Goal: Task Accomplishment & Management: Use online tool/utility

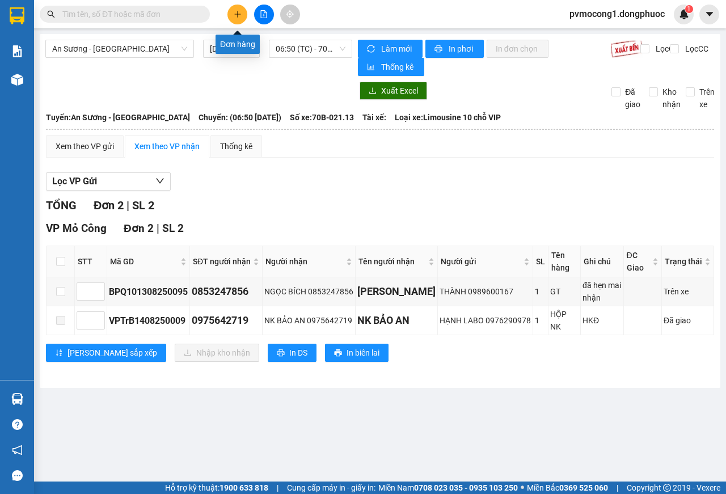
click at [235, 17] on icon "plus" at bounding box center [238, 14] width 8 height 8
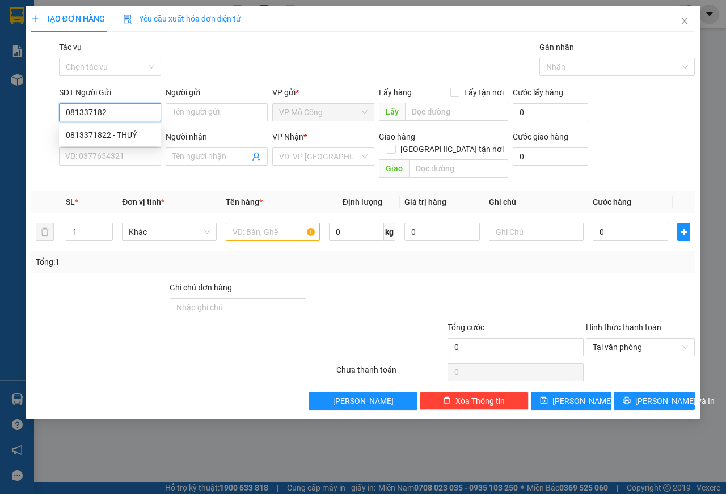
type input "0813371822"
click at [90, 134] on div "0813371822 - THUỶ" at bounding box center [110, 135] width 88 height 12
type input "THUỶ"
type input "0962960405"
type input "QUÂN"
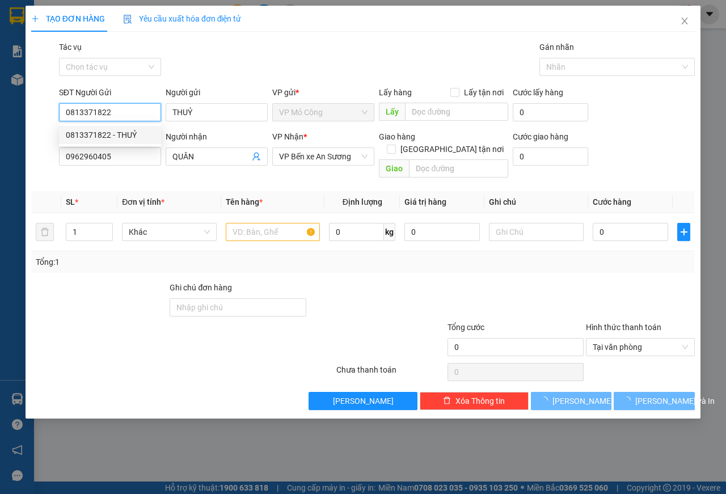
type input "60.000"
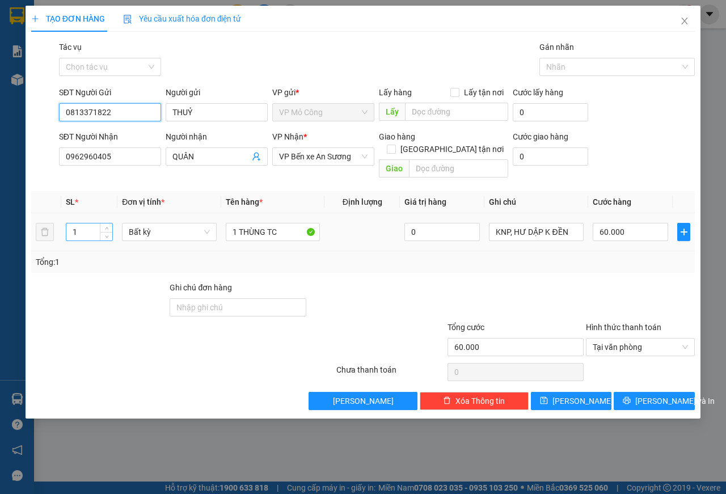
type input "0813371822"
click at [86, 223] on input "1" at bounding box center [89, 231] width 47 height 17
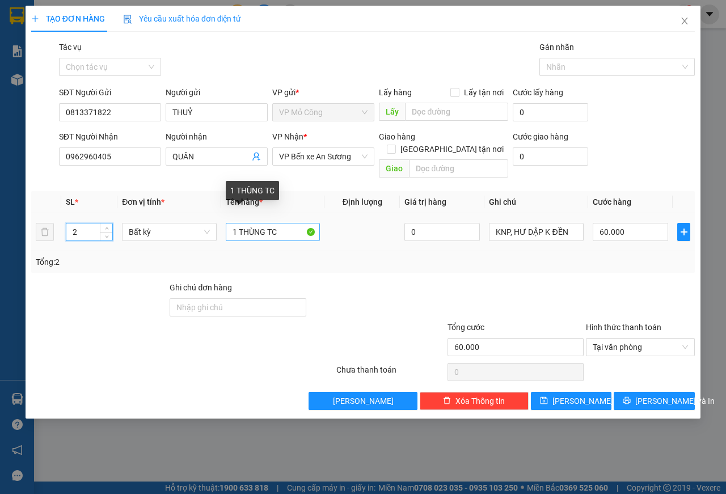
type input "2"
type input "0"
drag, startPoint x: 285, startPoint y: 217, endPoint x: 185, endPoint y: 221, distance: 99.9
click at [185, 221] on tr "2 Bất kỳ 1 THÙNG TC 0 KNP, HƯ DẬP K ĐỀN 0" at bounding box center [362, 232] width 663 height 38
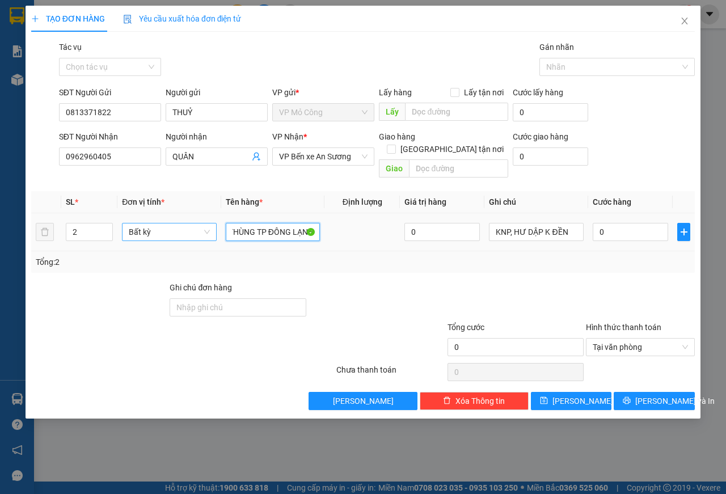
scroll to position [0, 62]
type input "1 BAO RAU + 1 THÙNG TP ĐÔNG LẠNH"
click at [615, 223] on input "0" at bounding box center [630, 232] width 75 height 18
type input "4"
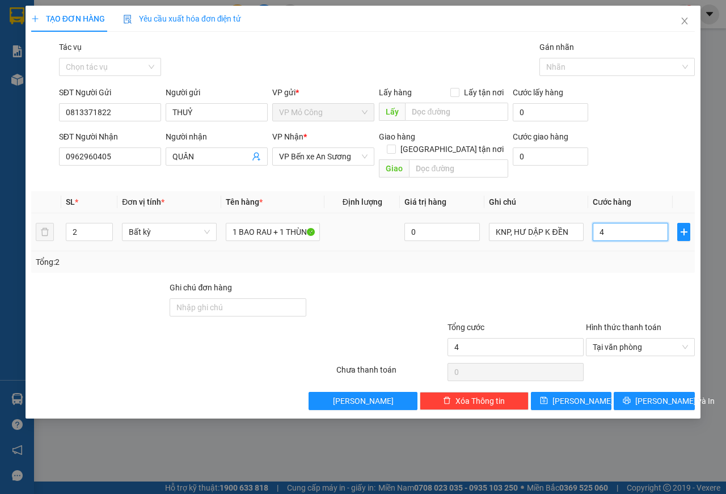
type input "45"
type input "450"
type input "4.500"
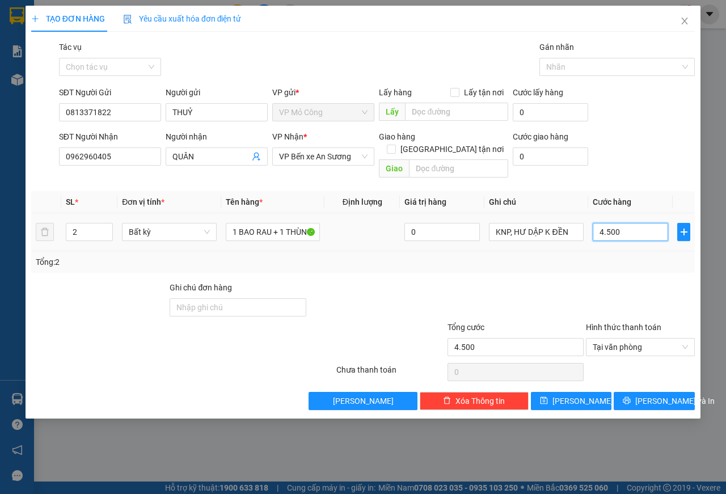
type input "45.000"
click at [658, 395] on button "[PERSON_NAME] và In" at bounding box center [654, 401] width 81 height 18
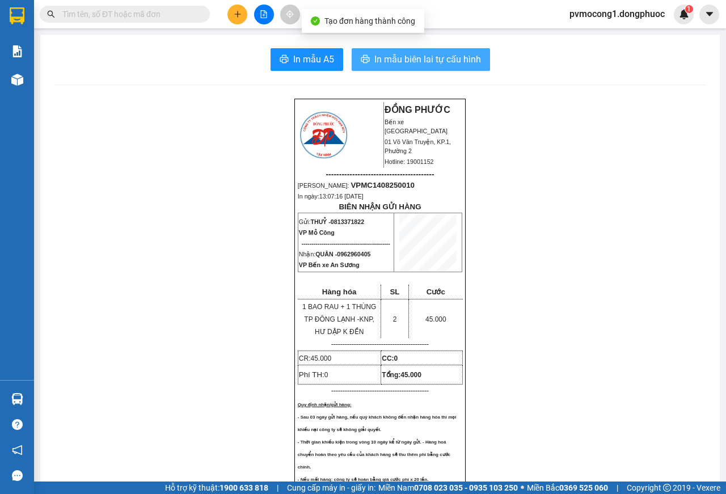
click at [402, 61] on span "In mẫu biên lai tự cấu hình" at bounding box center [427, 59] width 107 height 14
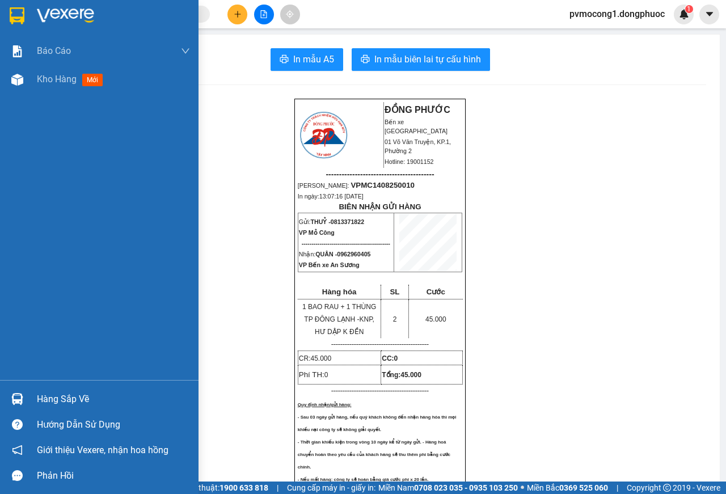
click at [17, 18] on img at bounding box center [17, 15] width 15 height 17
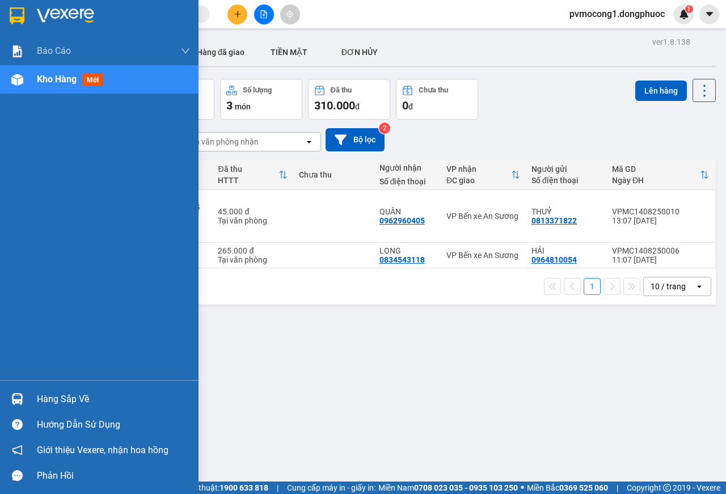
click at [47, 398] on div "Hàng sắp về" at bounding box center [113, 399] width 153 height 17
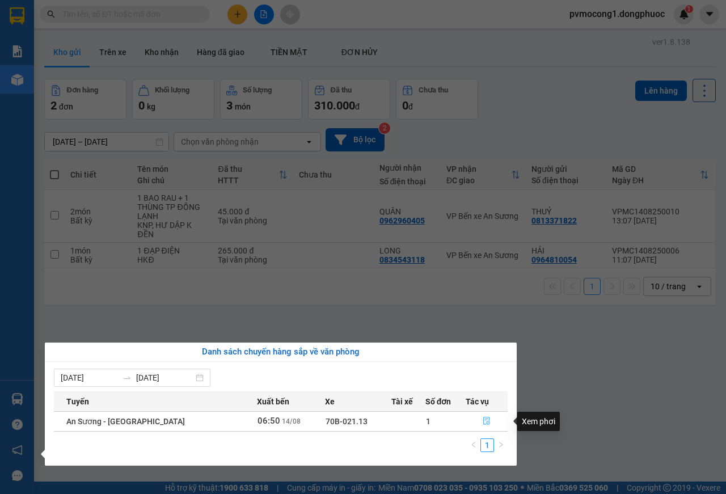
click at [484, 421] on icon "file-done" at bounding box center [486, 421] width 7 height 8
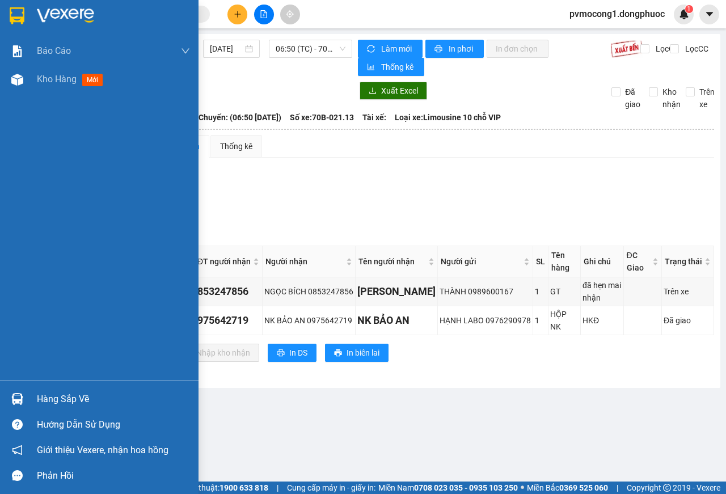
click at [55, 394] on div "Hàng sắp về" at bounding box center [113, 399] width 153 height 17
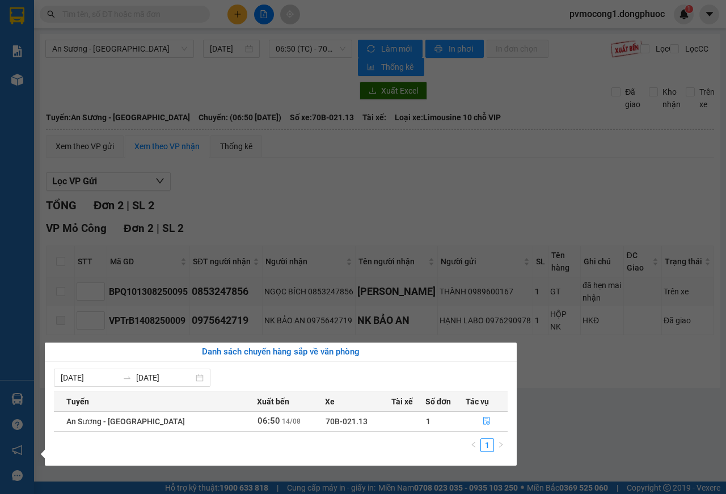
click at [577, 412] on section "Kết quả tìm kiếm ( 4 ) Bộ lọc Mã ĐH Trạng thái Món hàng Tổng cước Chưa cước Nhã…" at bounding box center [363, 247] width 726 height 494
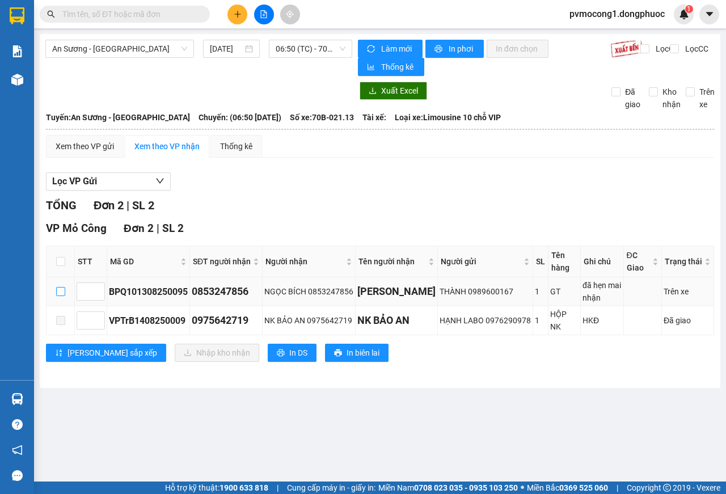
click at [59, 289] on input "checkbox" at bounding box center [60, 291] width 9 height 9
checkbox input "true"
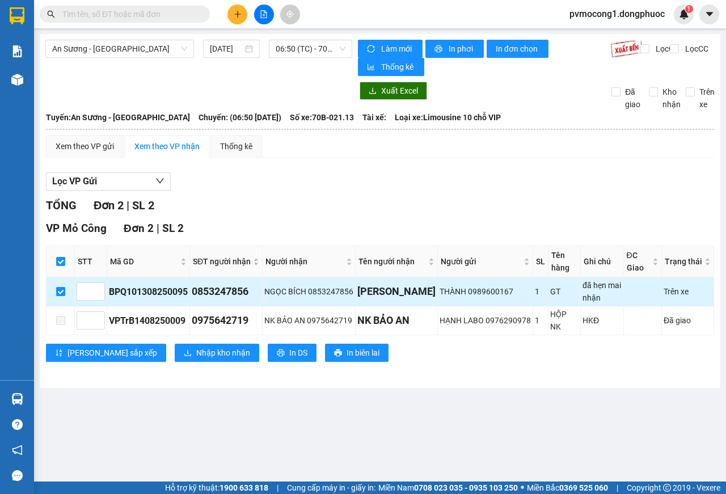
click at [59, 290] on input "checkbox" at bounding box center [60, 291] width 9 height 9
checkbox input "false"
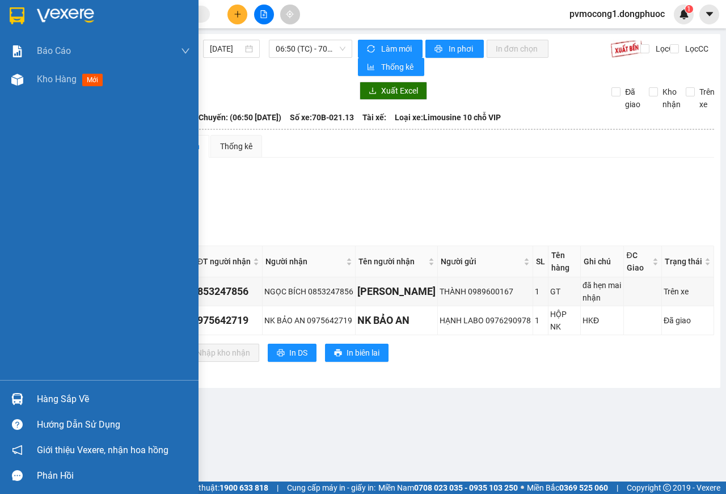
click at [11, 16] on img at bounding box center [17, 15] width 15 height 17
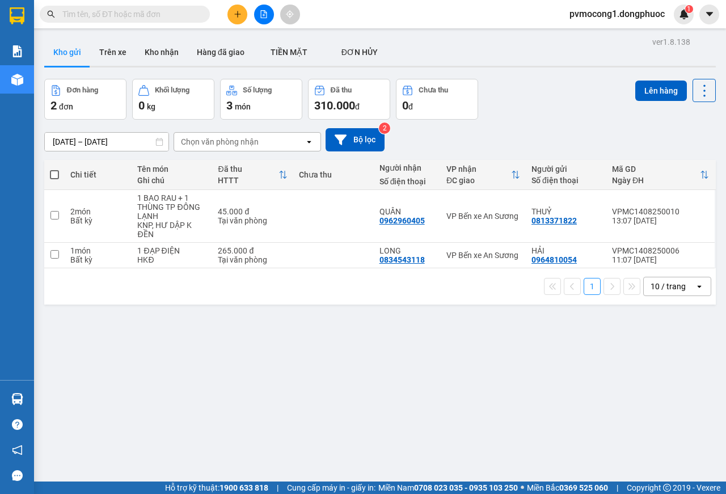
click at [53, 174] on span at bounding box center [54, 174] width 9 height 9
click at [54, 169] on input "checkbox" at bounding box center [54, 169] width 0 height 0
checkbox input "true"
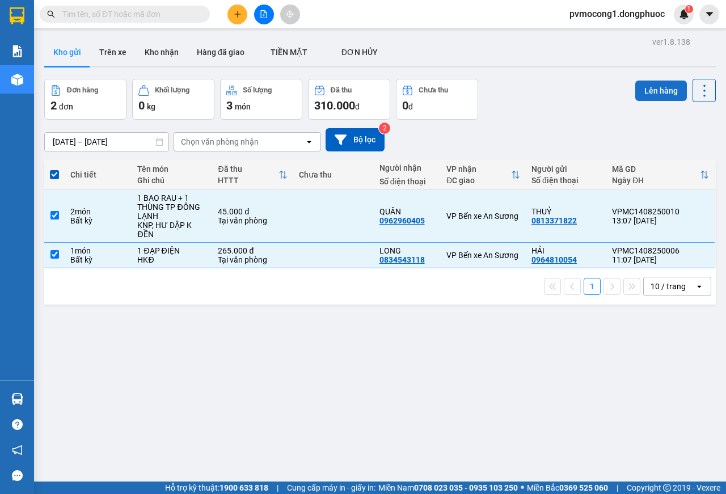
click at [652, 92] on button "Lên hàng" at bounding box center [661, 91] width 52 height 20
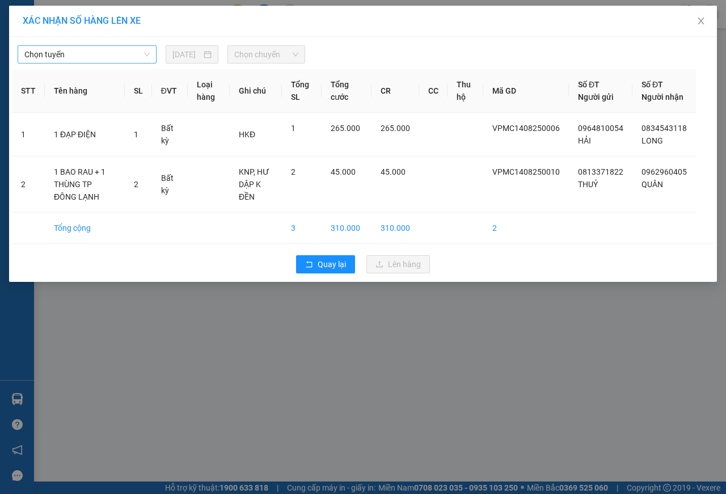
click at [61, 50] on span "Chọn tuyến" at bounding box center [86, 54] width 125 height 17
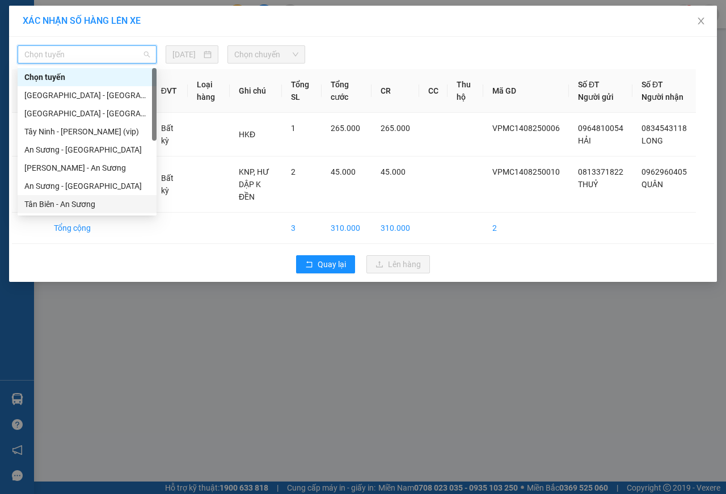
click at [39, 204] on div "Tân Biên - An Sương" at bounding box center [86, 204] width 125 height 12
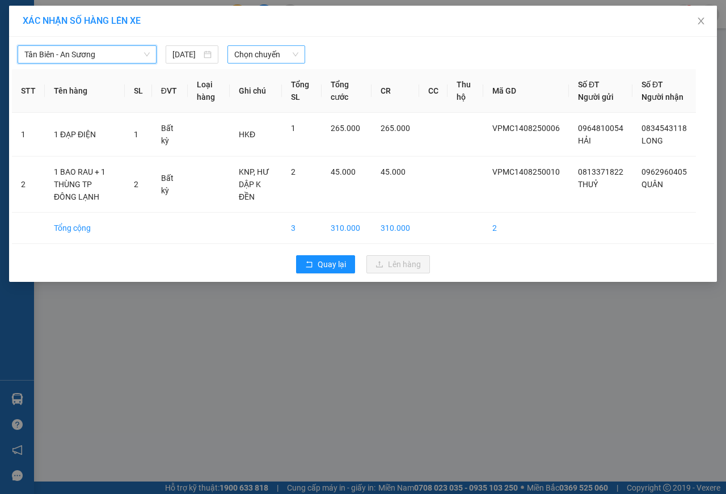
click at [251, 55] on span "Chọn chuyến" at bounding box center [266, 54] width 64 height 17
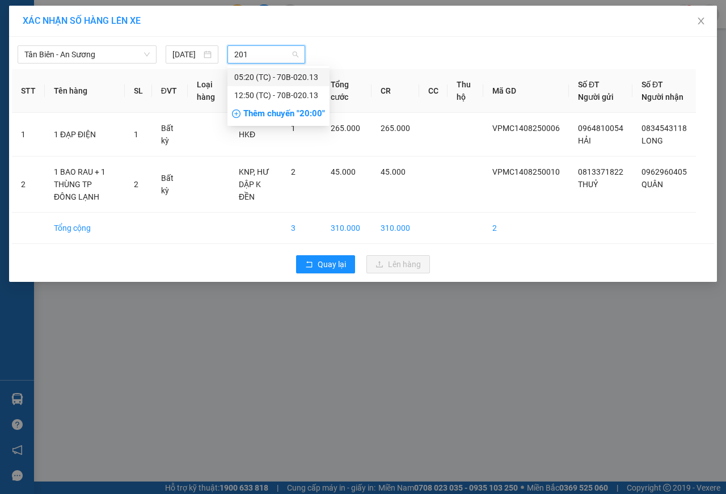
type input "2013"
click at [295, 96] on div "12:50 (TC) - 70B-020.13" at bounding box center [278, 95] width 88 height 12
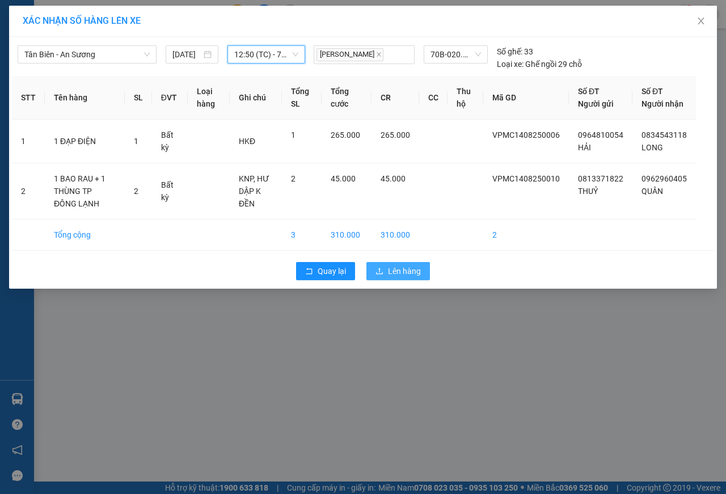
click at [413, 277] on span "Lên hàng" at bounding box center [404, 271] width 33 height 12
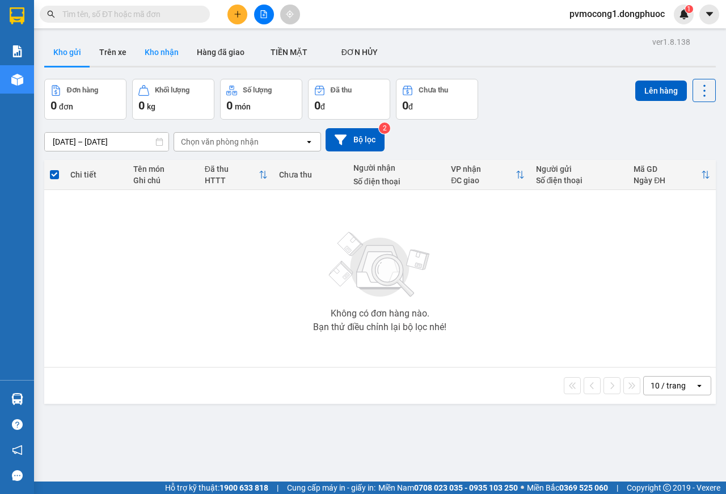
click at [159, 52] on button "Kho nhận" at bounding box center [162, 52] width 52 height 27
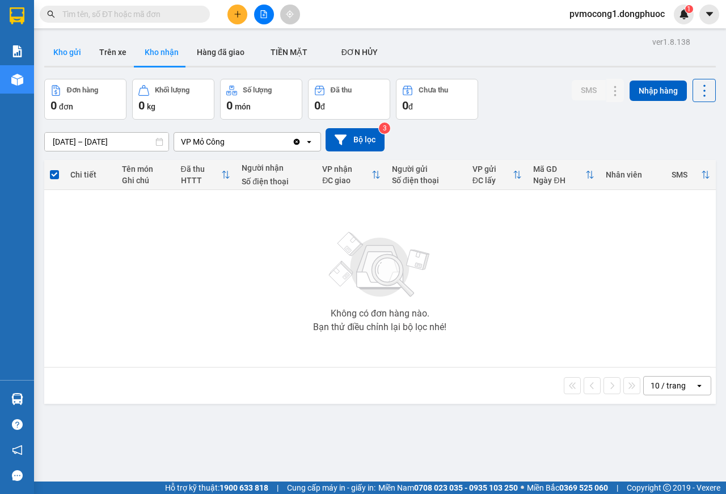
click at [69, 50] on button "Kho gửi" at bounding box center [67, 52] width 46 height 27
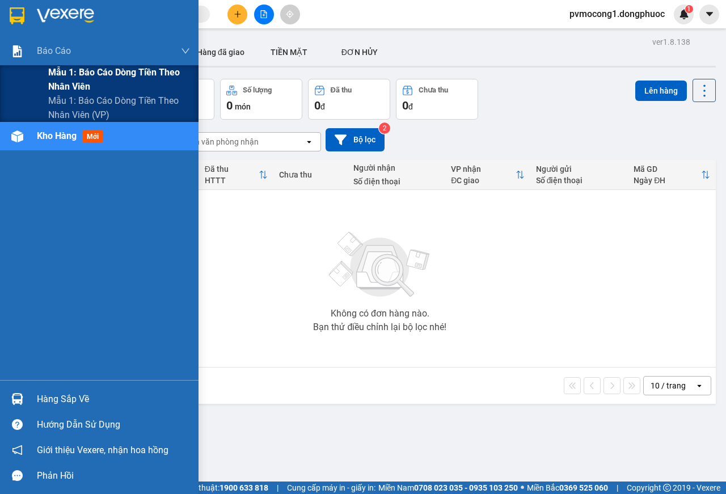
click at [116, 69] on span "Mẫu 1: Báo cáo dòng tiền theo nhân viên" at bounding box center [119, 79] width 142 height 28
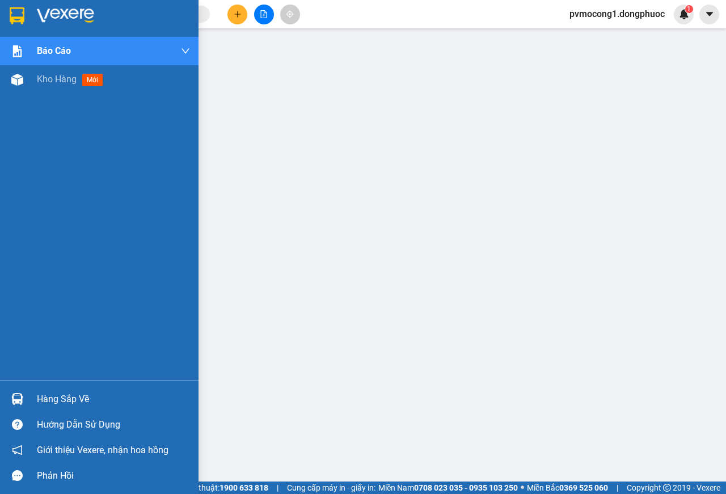
click at [10, 11] on img at bounding box center [17, 15] width 15 height 17
